Goal: Check status: Check status

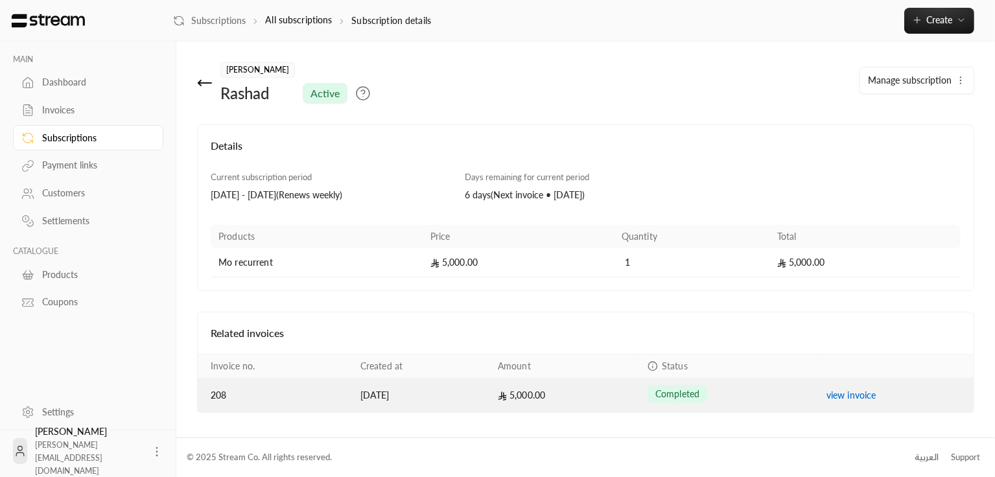
click at [842, 397] on link "view invoice" at bounding box center [852, 395] width 50 height 11
